Goal: Information Seeking & Learning: Learn about a topic

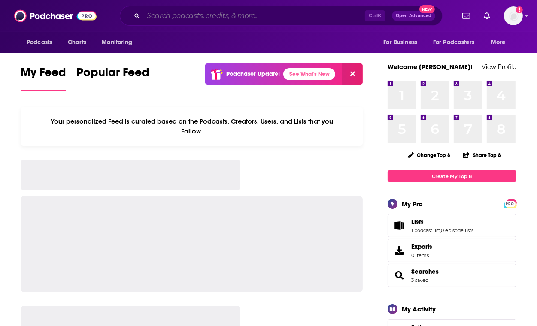
click at [200, 19] on input "Search podcasts, credits, & more..." at bounding box center [254, 16] width 222 height 14
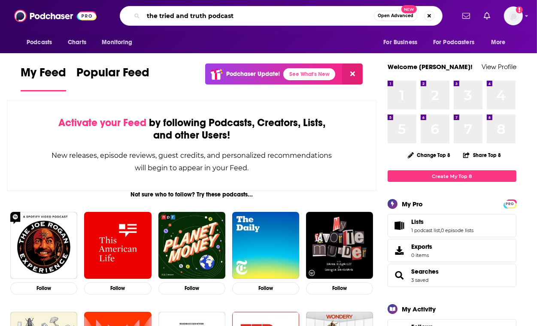
type input "the tried and truth podcast"
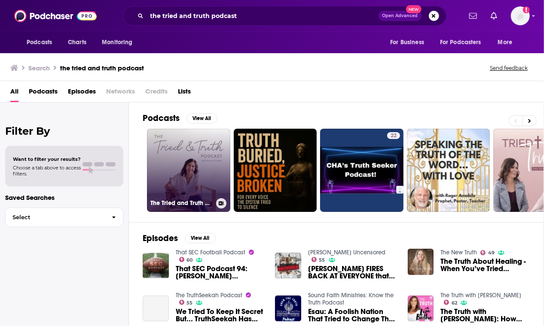
click at [207, 154] on link "The Tried and Truth Podcast with Annica Fischer" at bounding box center [188, 170] width 83 height 83
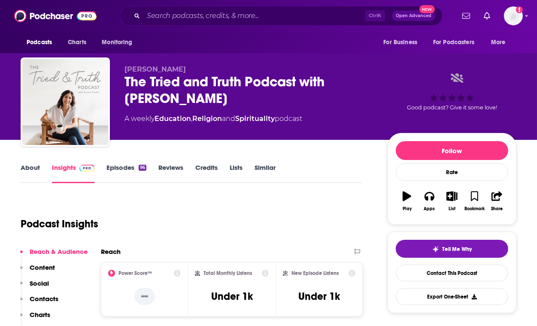
click at [38, 173] on link "About" at bounding box center [30, 174] width 19 height 20
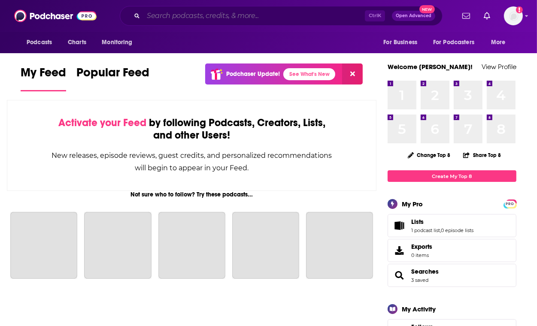
click at [191, 19] on input "Search podcasts, credits, & more..." at bounding box center [254, 16] width 222 height 14
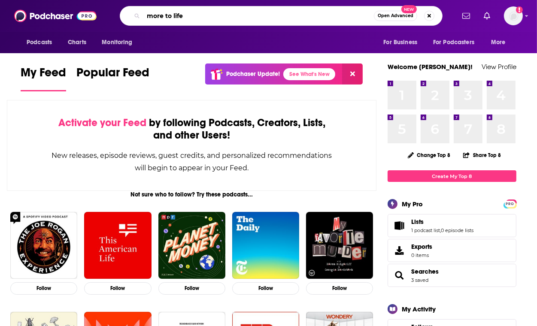
type input "more to life"
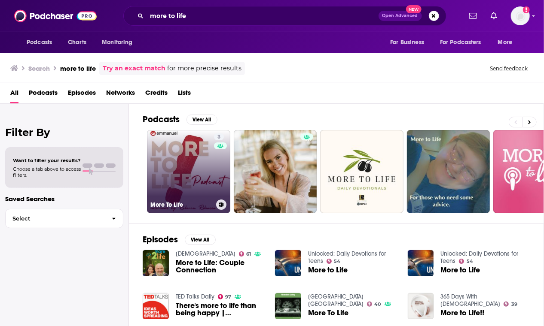
click at [184, 144] on link "3 More To Life" at bounding box center [188, 171] width 83 height 83
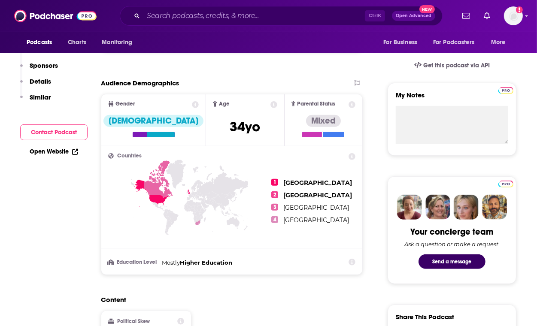
scroll to position [46, 0]
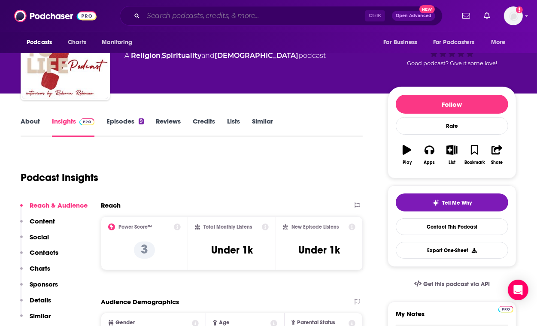
click at [192, 10] on input "Search podcasts, credits, & more..." at bounding box center [254, 16] width 222 height 14
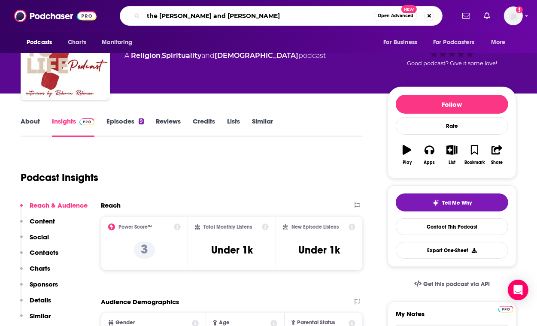
type input "the [PERSON_NAME] and [PERSON_NAME] show"
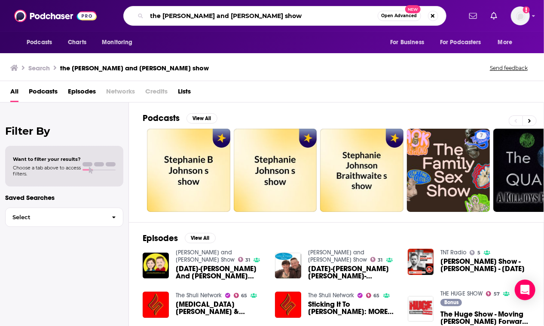
click at [278, 17] on input "the [PERSON_NAME] and [PERSON_NAME] show" at bounding box center [262, 16] width 231 height 14
type input "t"
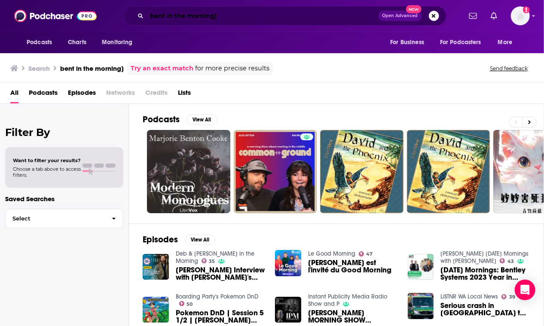
click at [271, 15] on input "bent in the morning]" at bounding box center [262, 16] width 231 height 14
click at [279, 6] on div "bent in the morning Open Advanced New" at bounding box center [284, 16] width 323 height 20
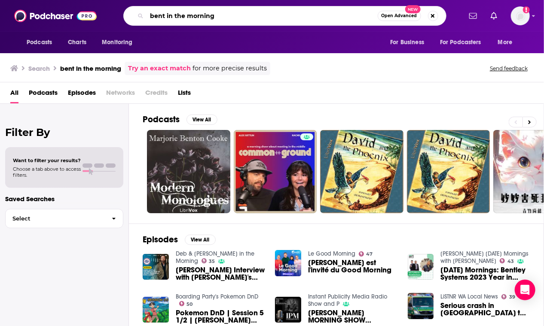
drag, startPoint x: 221, startPoint y: 14, endPoint x: 106, endPoint y: 22, distance: 115.4
click at [106, 22] on div "Podcasts Charts Monitoring bent in the morning Open Advanced New For Business F…" at bounding box center [281, 16] width 360 height 20
type input "the [PERSON_NAME] show"
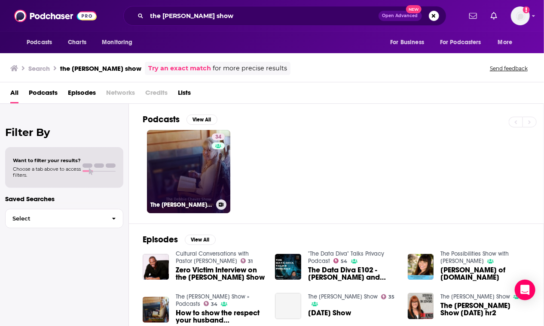
click at [186, 156] on link "34 The [PERSON_NAME] Show » Podcasts" at bounding box center [188, 171] width 83 height 83
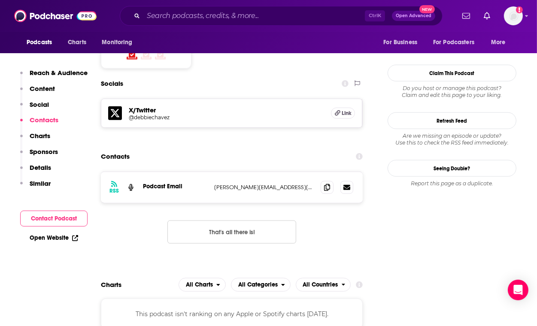
scroll to position [693, 0]
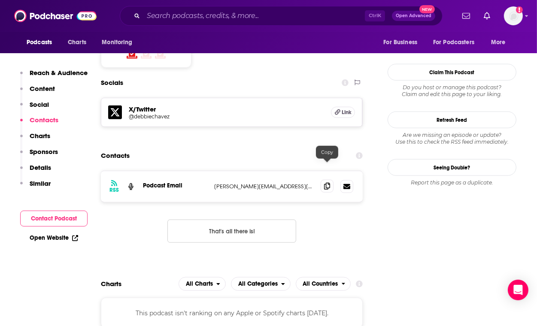
click at [325, 183] on icon at bounding box center [327, 186] width 6 height 7
click at [192, 11] on input "Search podcasts, credits, & more..." at bounding box center [254, 16] width 222 height 14
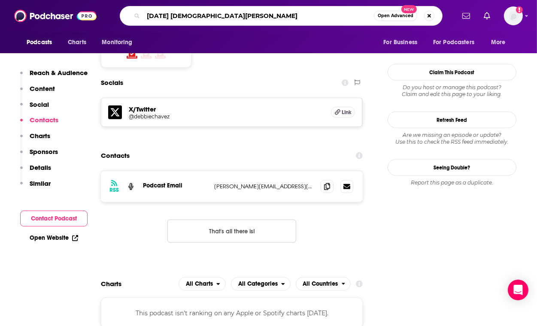
type input "[DATE] [DEMOGRAPHIC_DATA] woman"
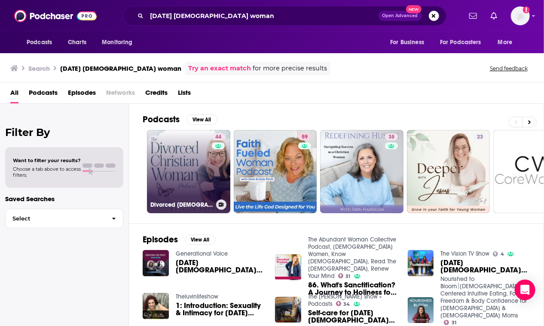
click at [194, 163] on link "44 Divorced [DEMOGRAPHIC_DATA] Woman" at bounding box center [188, 171] width 83 height 83
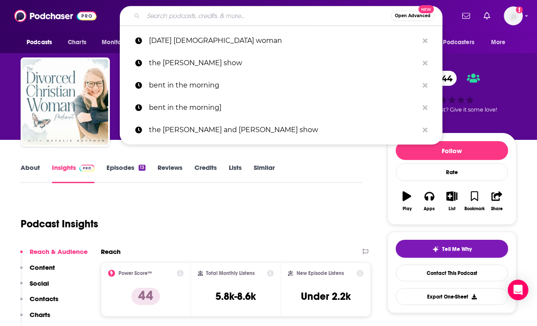
click at [292, 10] on input "Search podcasts, credits, & more..." at bounding box center [267, 16] width 248 height 14
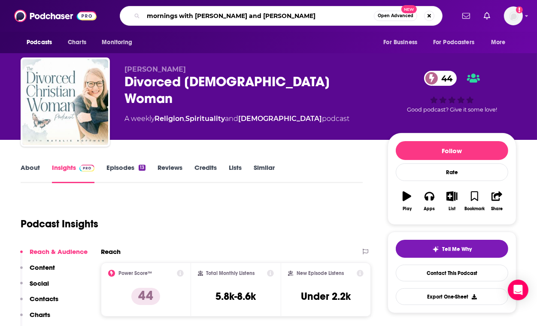
type input "mornings with [PERSON_NAME] and [PERSON_NAME]"
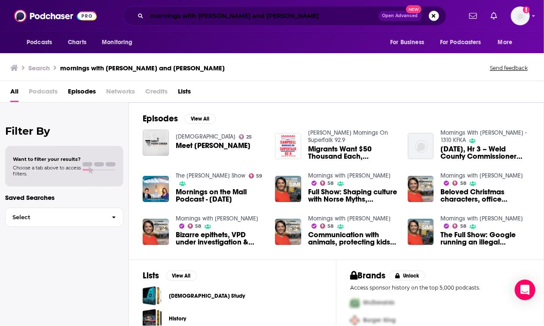
click at [195, 16] on input "mornings with [PERSON_NAME] and [PERSON_NAME]" at bounding box center [262, 16] width 231 height 14
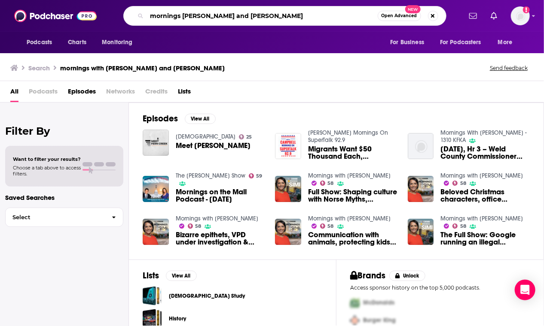
drag, startPoint x: 253, startPoint y: 11, endPoint x: 125, endPoint y: 11, distance: 128.4
click at [125, 11] on div "mornings [PERSON_NAME] and [PERSON_NAME] Open Advanced New" at bounding box center [284, 16] width 323 height 20
type input "the [PERSON_NAME] show"
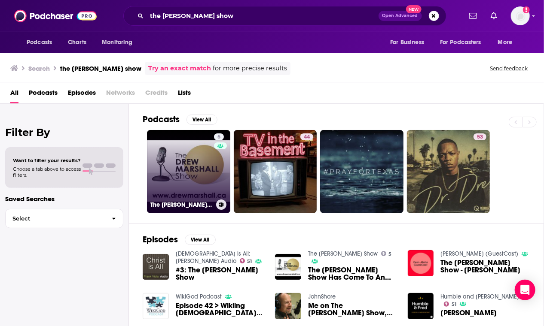
click at [182, 165] on link "5 The [PERSON_NAME] Show" at bounding box center [188, 171] width 83 height 83
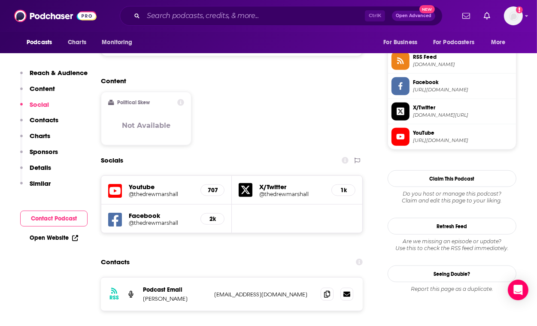
scroll to position [707, 0]
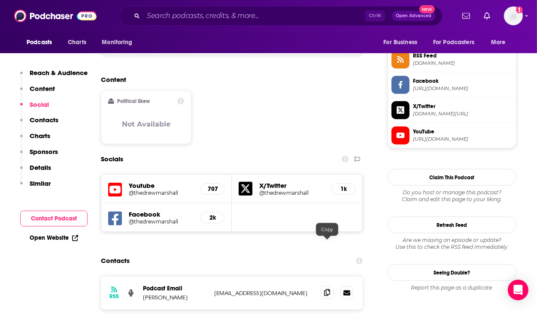
click at [331, 286] on span at bounding box center [327, 292] width 13 height 13
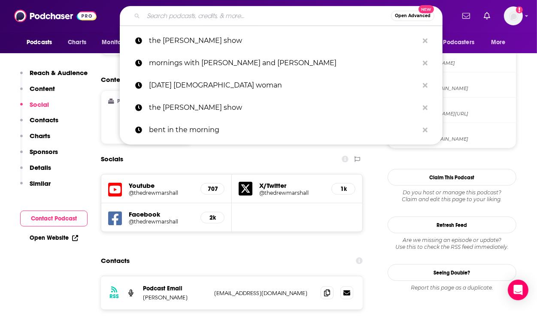
click at [230, 21] on input "Search podcasts, credits, & more..." at bounding box center [267, 16] width 248 height 14
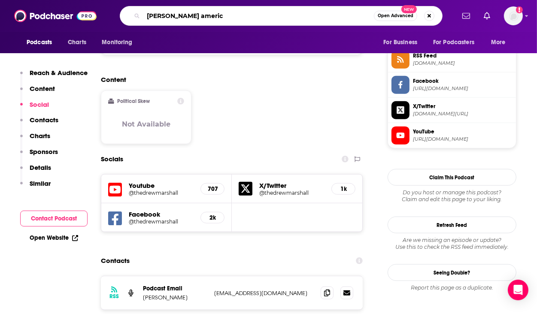
type input "[PERSON_NAME] america"
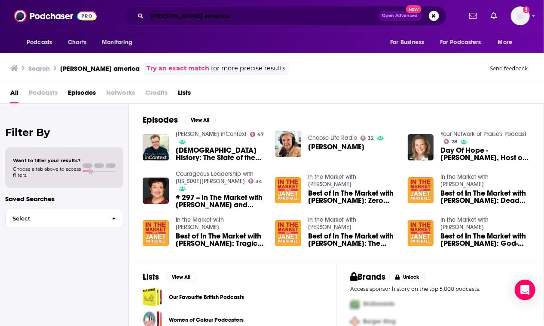
click at [213, 18] on input "[PERSON_NAME] america" at bounding box center [262, 16] width 231 height 14
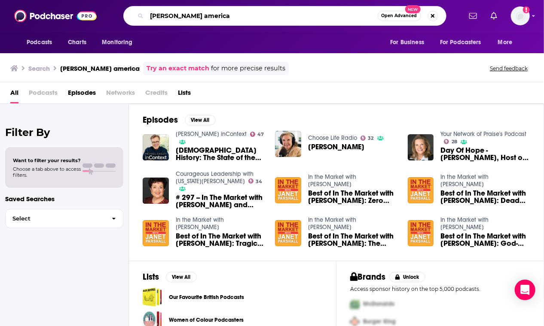
drag, startPoint x: 233, startPoint y: 18, endPoint x: 126, endPoint y: 28, distance: 107.3
click at [126, 28] on div "Podcasts Charts Monitoring [PERSON_NAME] america Open Advanced New For Business…" at bounding box center [272, 16] width 544 height 32
type input "writing for a change"
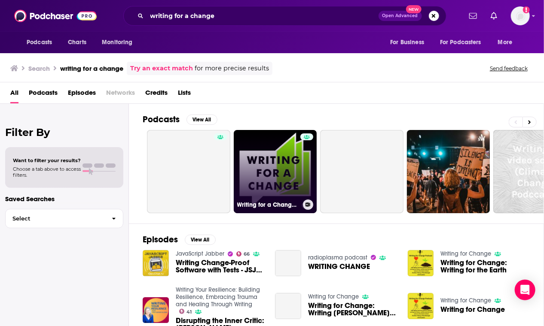
click at [240, 162] on link "Writing for a Change Podcast" at bounding box center [275, 171] width 83 height 83
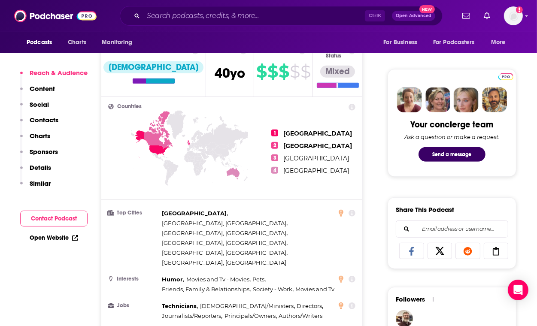
scroll to position [638, 0]
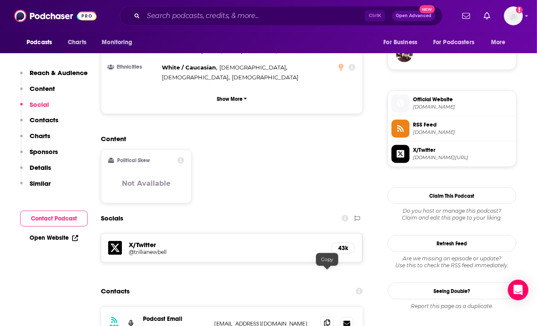
click at [324, 320] on icon at bounding box center [327, 323] width 6 height 7
